Goal: Navigation & Orientation: Find specific page/section

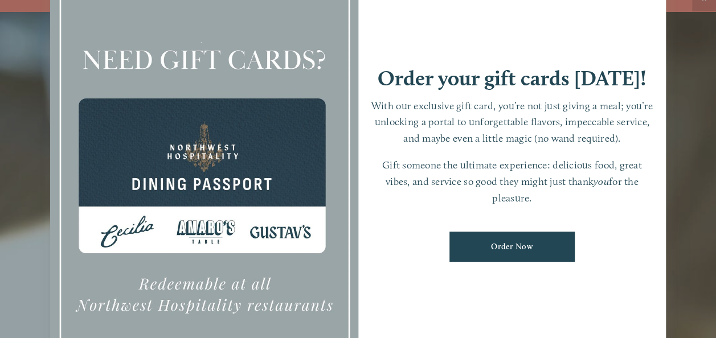
scroll to position [24, 0]
click at [648, 11] on div "Order your gift cards [DATE]! With our exclusive gift card, you’re not just giv…" at bounding box center [512, 169] width 308 height 431
drag, startPoint x: 651, startPoint y: 9, endPoint x: 676, endPoint y: 5, distance: 24.8
click at [657, 7] on div "Order your gift cards [DATE]! With our exclusive gift card, you’re not just giv…" at bounding box center [512, 169] width 308 height 431
click at [679, 28] on div at bounding box center [358, 169] width 716 height 338
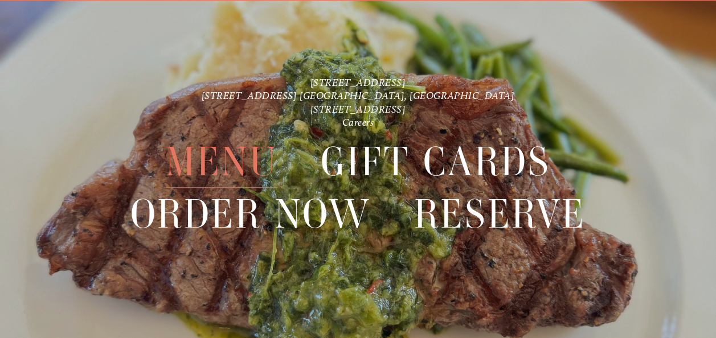
click at [233, 160] on span "Menu" at bounding box center [222, 162] width 112 height 52
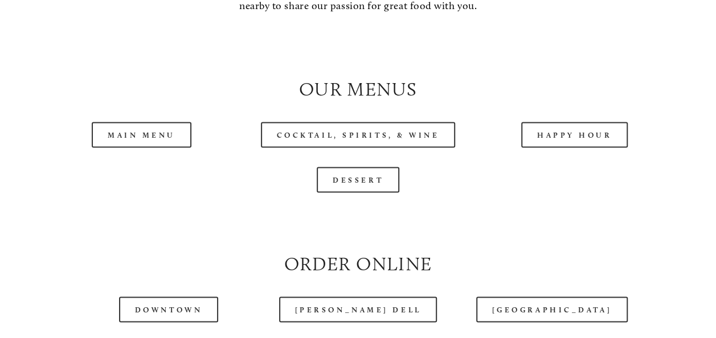
scroll to position [1025, 0]
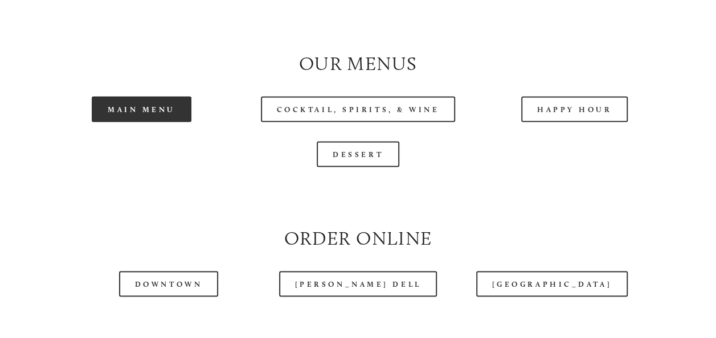
click at [142, 122] on link "Main Menu" at bounding box center [142, 109] width 100 height 26
